Goal: Task Accomplishment & Management: Complete application form

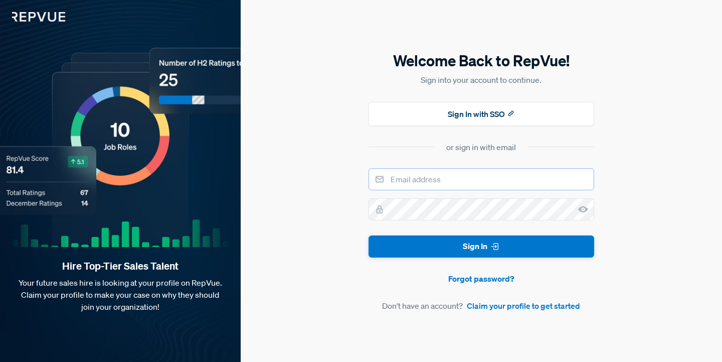
type input "a"
type input "[PERSON_NAME][EMAIL_ADDRESS][DOMAIN_NAME]"
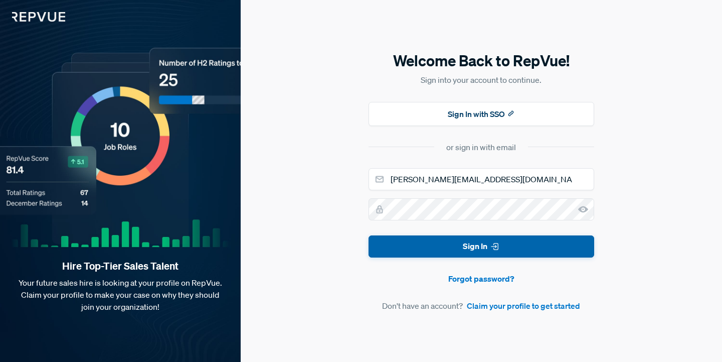
click at [493, 247] on use "submit" at bounding box center [494, 246] width 7 height 7
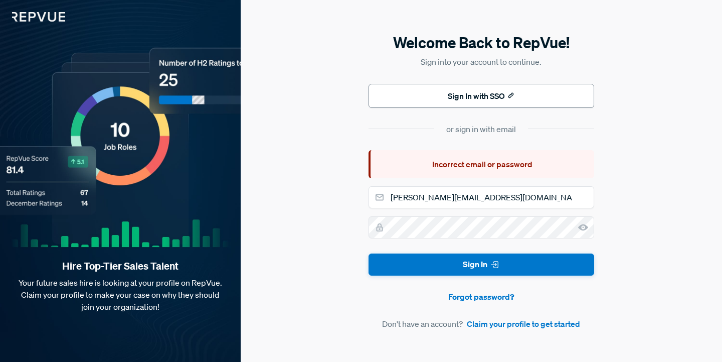
click at [489, 104] on button "Sign In with SSO" at bounding box center [482, 96] width 226 height 24
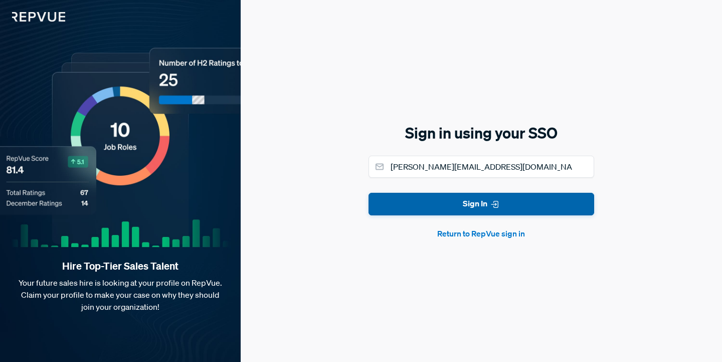
click at [472, 202] on button "Sign In" at bounding box center [482, 204] width 226 height 23
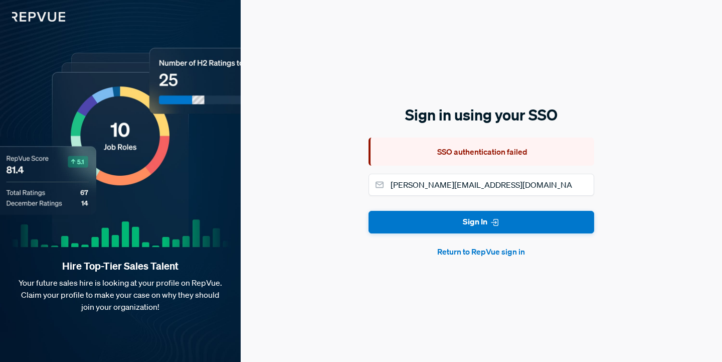
click at [491, 250] on button "Return to RepVue sign in" at bounding box center [482, 251] width 226 height 12
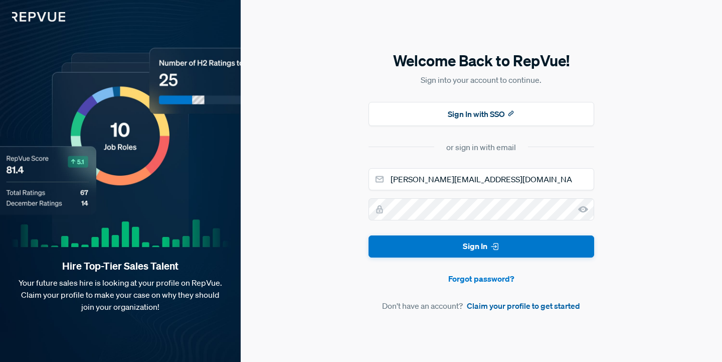
click at [514, 310] on link "Claim your profile to get started" at bounding box center [523, 305] width 113 height 12
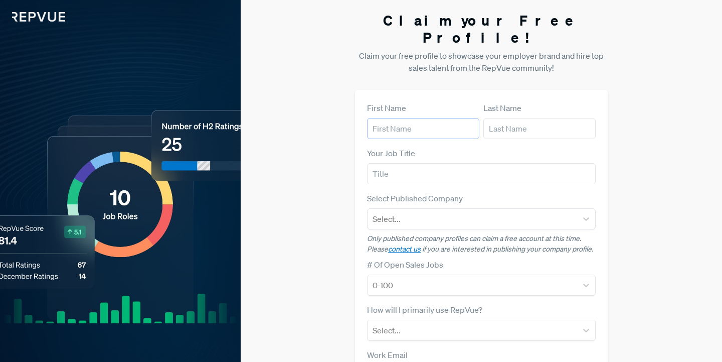
click at [439, 118] on input "text" at bounding box center [423, 128] width 112 height 21
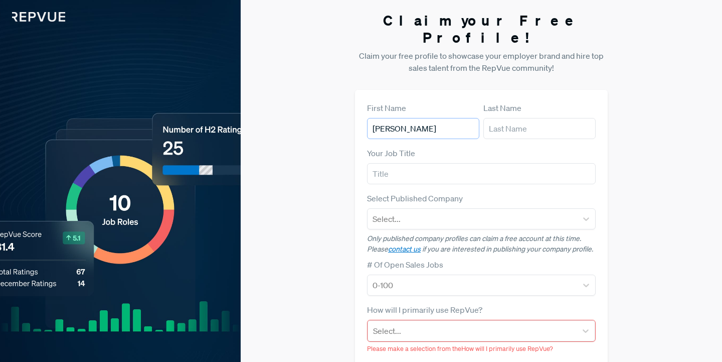
type input "[PERSON_NAME]"
click at [452, 212] on div at bounding box center [473, 219] width 200 height 14
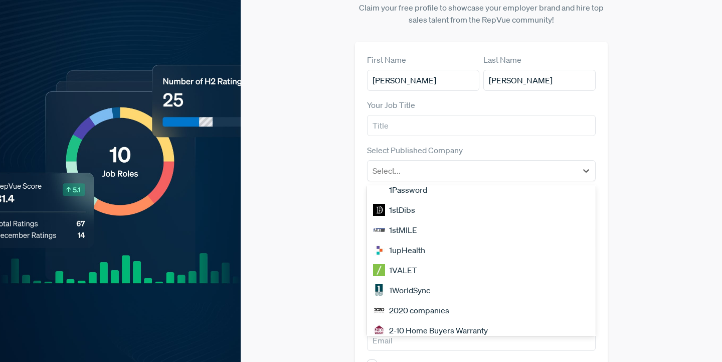
scroll to position [436, 0]
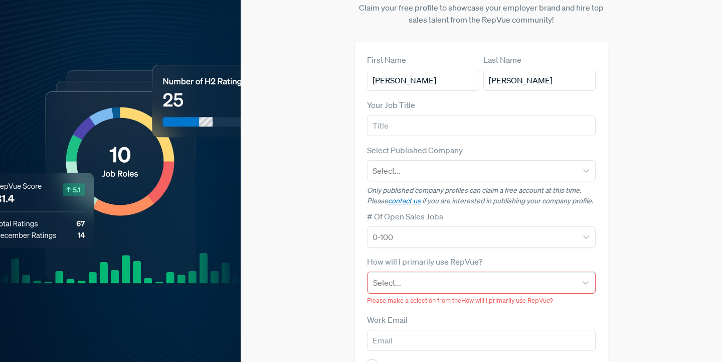
click at [352, 233] on div "Claim your Free Profile! Claim your free profile to showcase your employer bran…" at bounding box center [481, 211] width 481 height 518
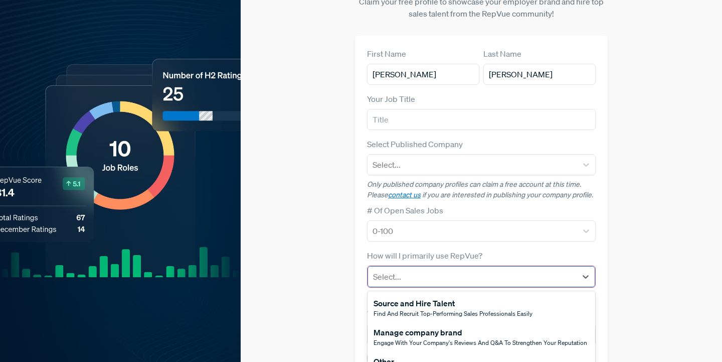
click at [466, 267] on div "Select..." at bounding box center [472, 276] width 209 height 18
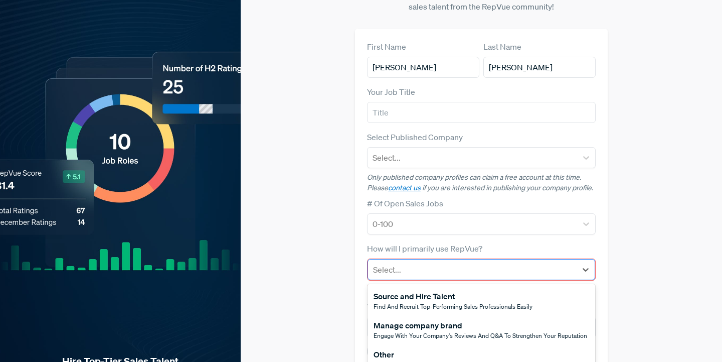
scroll to position [62, 0]
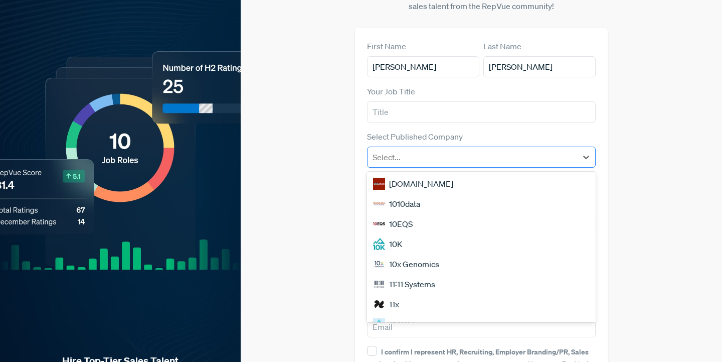
click at [476, 150] on div at bounding box center [473, 157] width 200 height 14
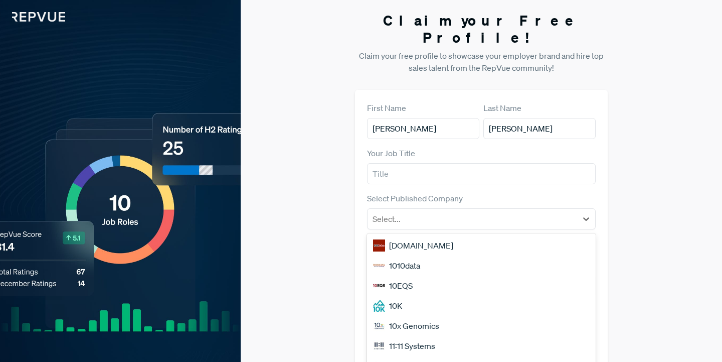
scroll to position [0, 0]
click at [464, 163] on input "text" at bounding box center [481, 173] width 229 height 21
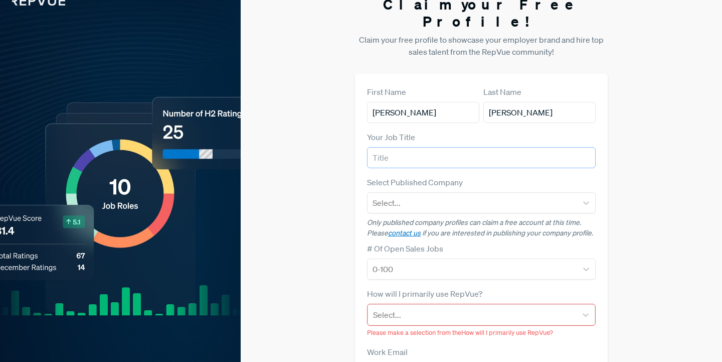
scroll to position [15, 0]
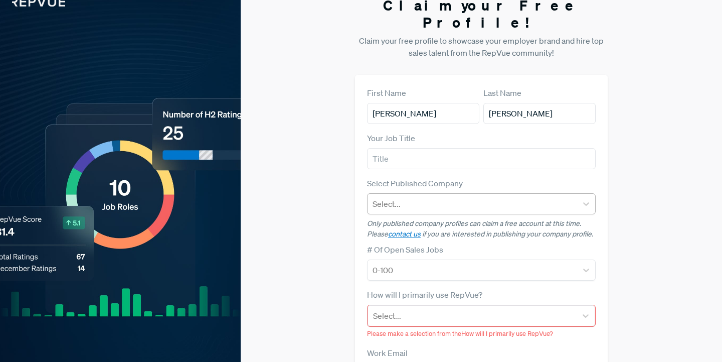
click at [457, 197] on div at bounding box center [473, 204] width 200 height 14
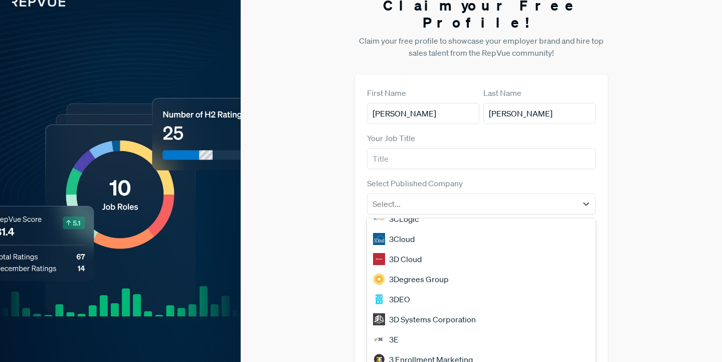
scroll to position [857, 0]
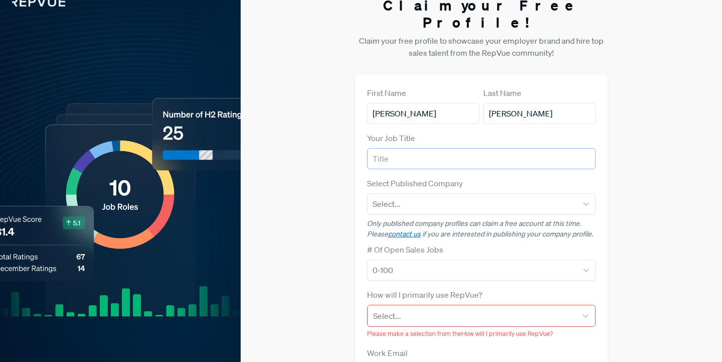
click at [479, 148] on input "text" at bounding box center [481, 158] width 229 height 21
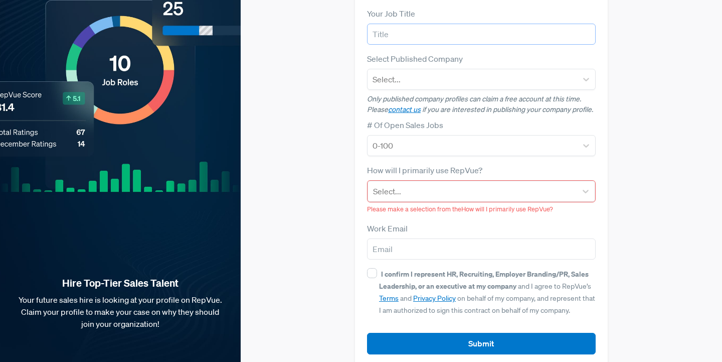
scroll to position [139, 0]
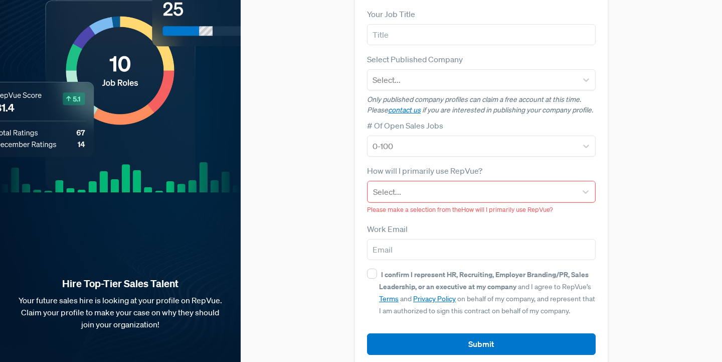
click at [479, 165] on label "How will I primarily use RepVue?" at bounding box center [424, 171] width 115 height 12
click at [478, 185] on div at bounding box center [472, 192] width 199 height 14
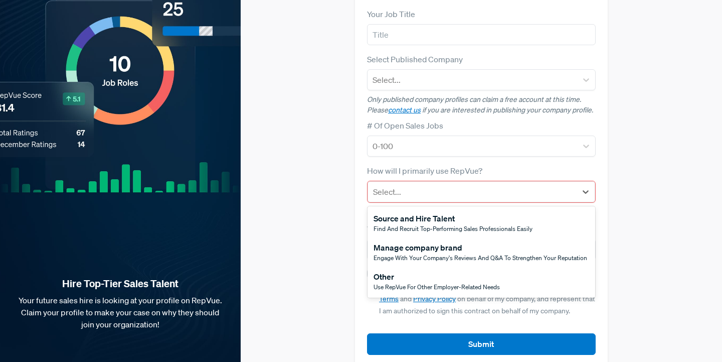
click at [460, 270] on div "Other" at bounding box center [437, 276] width 126 height 12
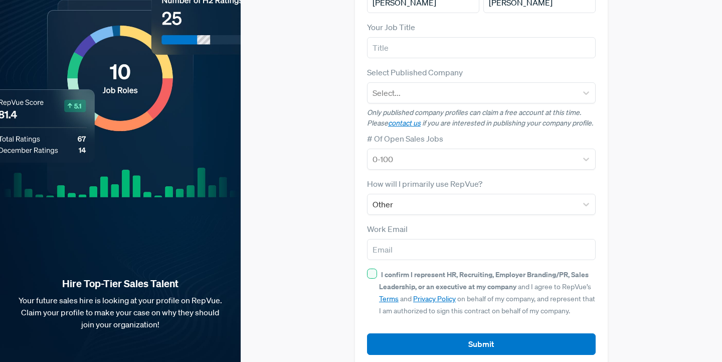
click at [374, 268] on input "I confirm I represent HR, Recruiting, Employer Branding/PR, Sales Leadership, o…" at bounding box center [372, 273] width 10 height 10
click at [375, 268] on input "I confirm I represent HR, Recruiting, Employer Branding/PR, Sales Leadership, o…" at bounding box center [372, 273] width 10 height 10
checkbox input "false"
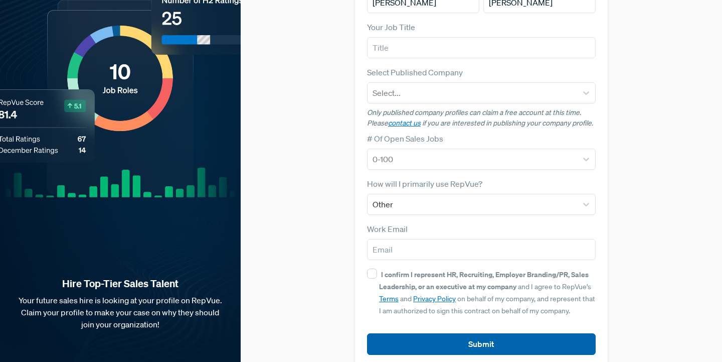
click at [461, 333] on button "Submit" at bounding box center [481, 344] width 229 height 22
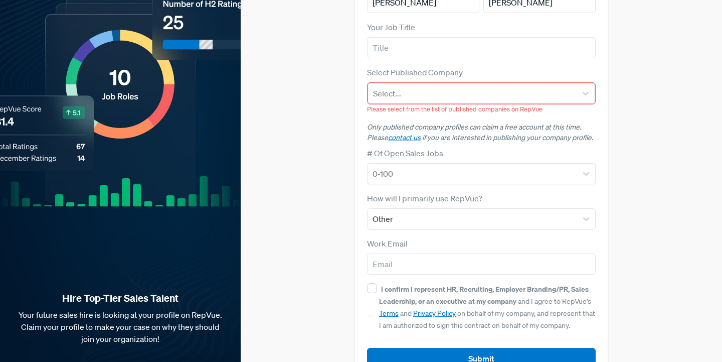
click at [459, 84] on div "Select..." at bounding box center [472, 93] width 209 height 18
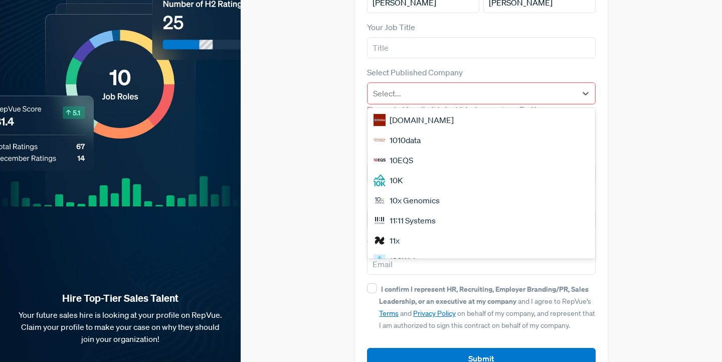
click at [451, 110] on div "[DOMAIN_NAME]" at bounding box center [482, 120] width 228 height 20
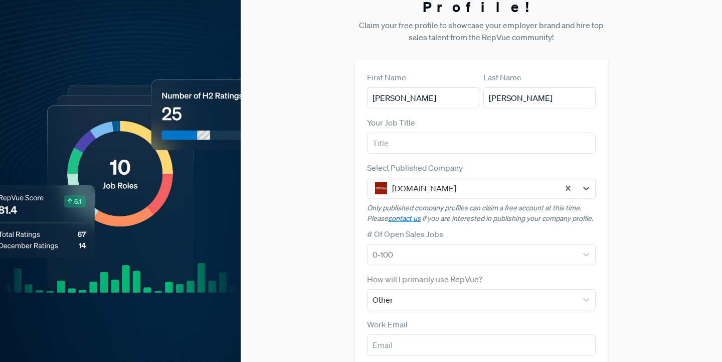
scroll to position [21, 0]
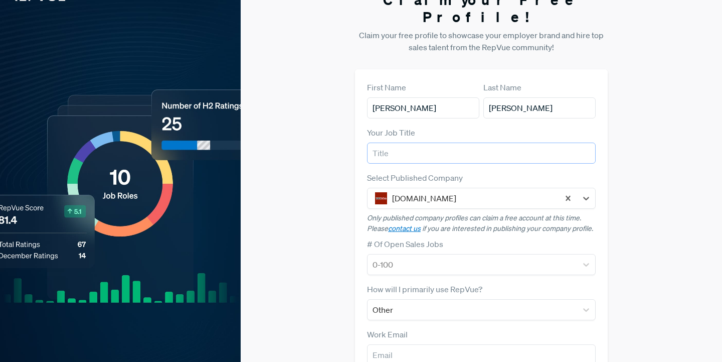
click at [450, 143] on input "text" at bounding box center [481, 152] width 229 height 21
type input "Light Bulb Salesman"
click at [313, 201] on div "Claim your Free Profile! Claim your free profile to showcase your employer bran…" at bounding box center [481, 231] width 481 height 505
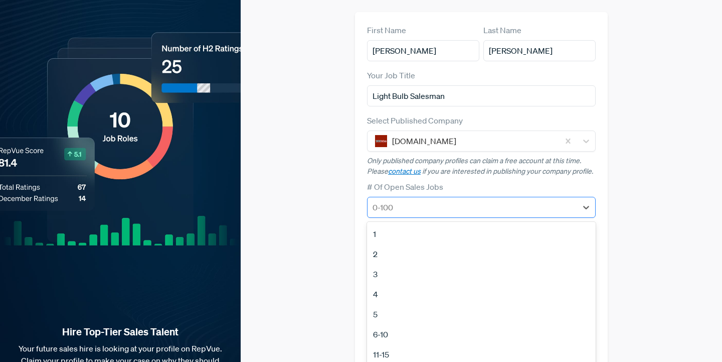
click at [392, 201] on div "0-100" at bounding box center [473, 207] width 200 height 12
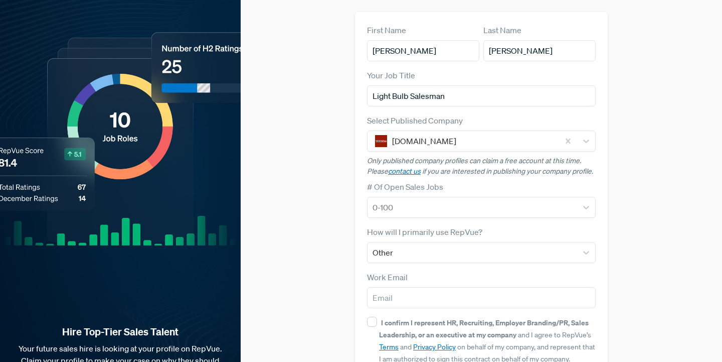
click at [323, 213] on div "Claim your Free Profile! Claim your free profile to showcase your employer bran…" at bounding box center [481, 174] width 481 height 505
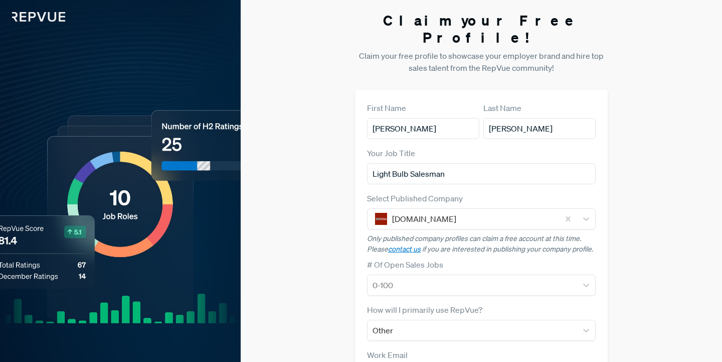
scroll to position [0, 0]
click at [57, 20] on img at bounding box center [32, 11] width 65 height 22
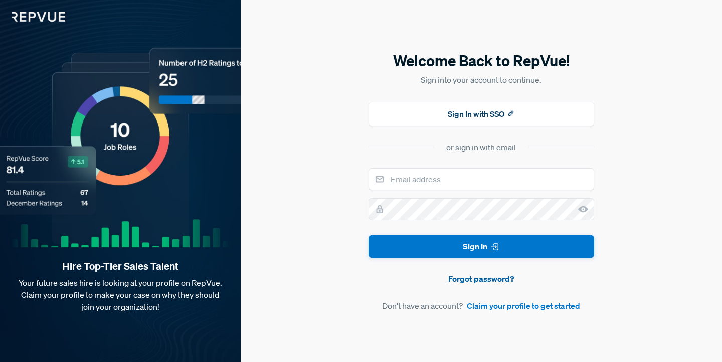
click at [415, 274] on link "Forgot password?" at bounding box center [482, 278] width 226 height 12
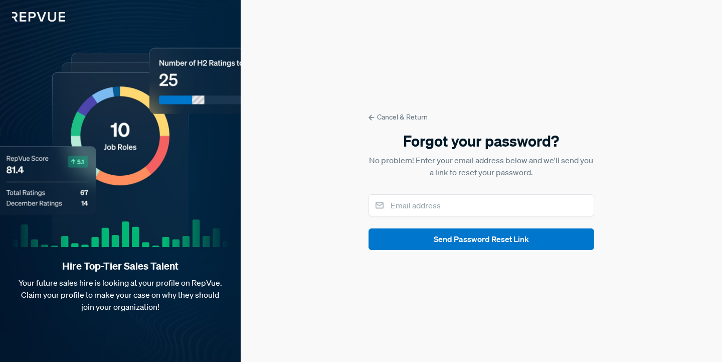
click at [420, 118] on link "Cancel & Return" at bounding box center [482, 117] width 226 height 11
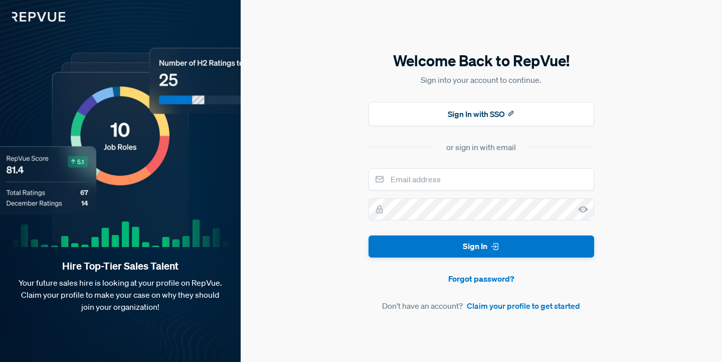
click at [343, 158] on div "Welcome Back to RepVue! Sign into your account to continue. Sign In with SSO or…" at bounding box center [481, 181] width 481 height 362
